Goal: Check status

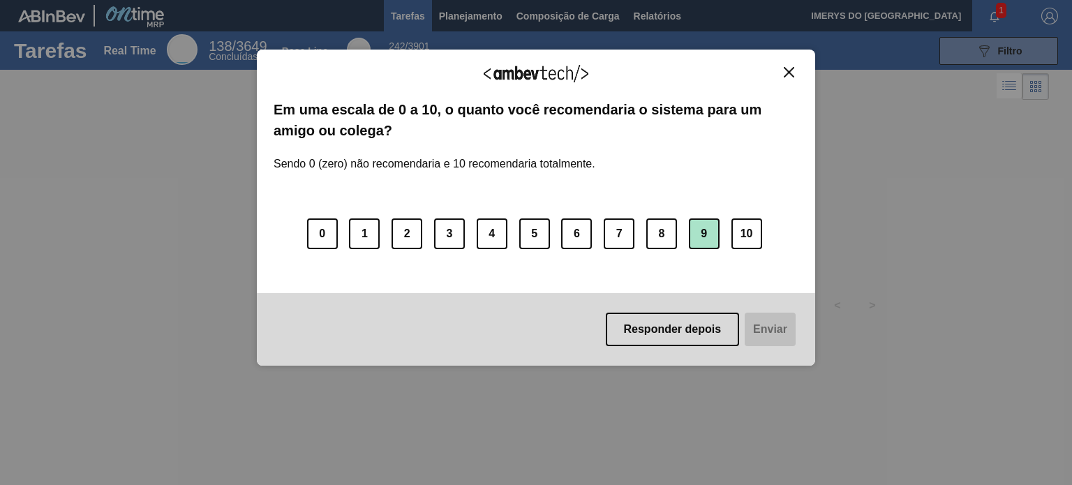
click at [695, 230] on button "9" at bounding box center [704, 233] width 31 height 31
click at [757, 332] on button "Enviar" at bounding box center [769, 330] width 54 height 34
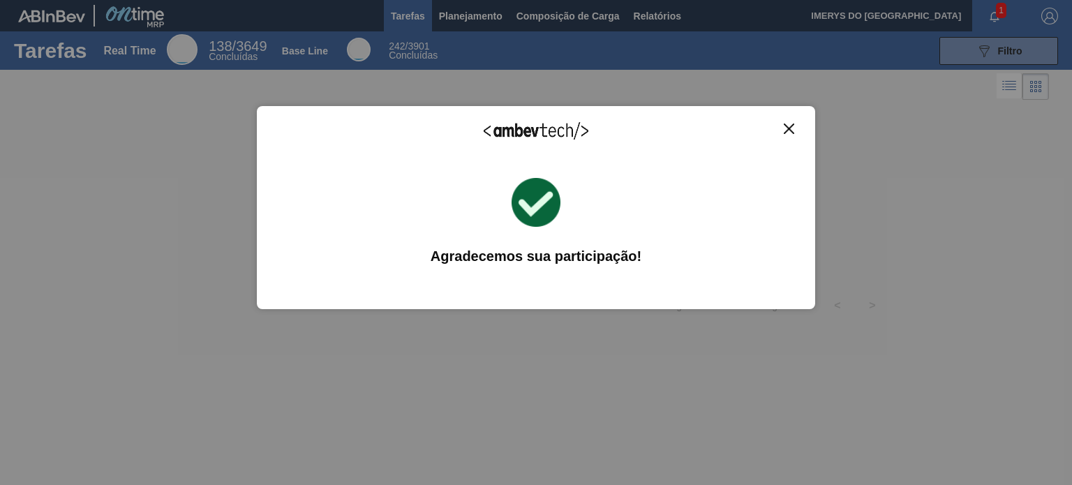
click at [795, 124] on button "Close" at bounding box center [789, 129] width 19 height 12
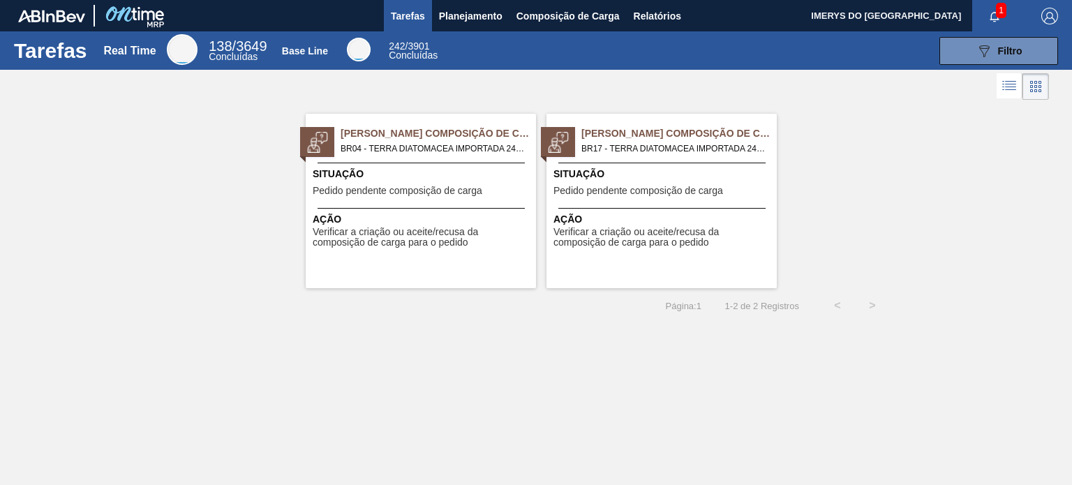
click at [445, 183] on div "Situação Pedido pendente composição de carga" at bounding box center [423, 184] width 220 height 34
click at [611, 174] on span "Situação" at bounding box center [663, 174] width 220 height 15
click at [421, 220] on span "Ação" at bounding box center [423, 219] width 220 height 15
click at [650, 198] on div "Situação Pedido pendente composição de carga" at bounding box center [663, 184] width 220 height 34
